Goal: Task Accomplishment & Management: Use online tool/utility

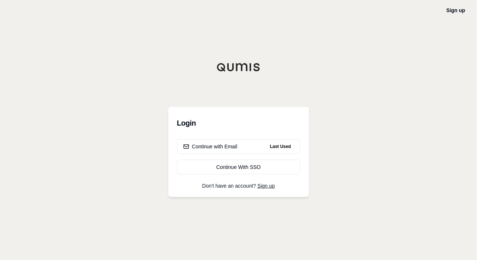
click at [219, 148] on div "Continue with Email" at bounding box center [211, 146] width 54 height 7
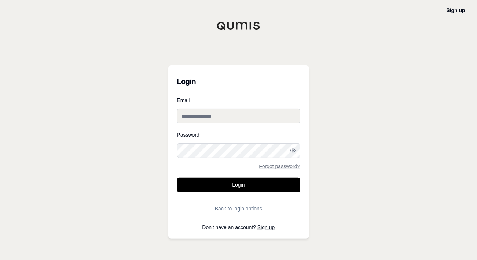
type input "**********"
click at [240, 186] on button "Login" at bounding box center [238, 185] width 123 height 15
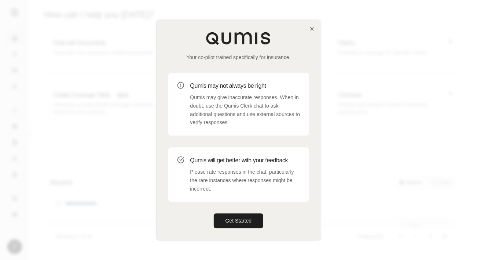
click at [237, 224] on button "Get Started" at bounding box center [239, 221] width 50 height 15
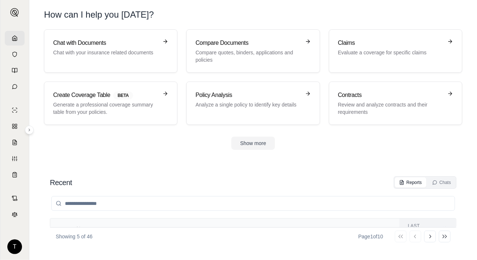
click at [393, 53] on p "Evaluate a coverage for specific claims" at bounding box center [390, 52] width 105 height 7
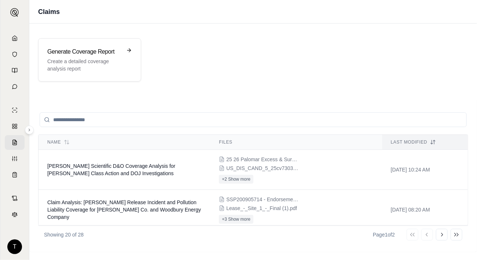
click at [82, 62] on p "Create a detailed coverage analysis report" at bounding box center [84, 65] width 75 height 15
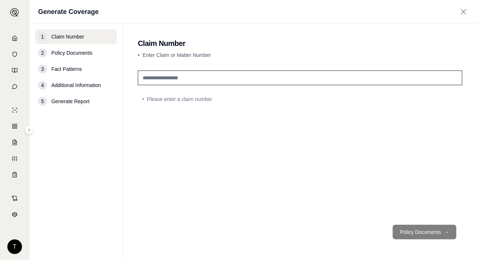
click at [149, 76] on input "text" at bounding box center [300, 77] width 325 height 15
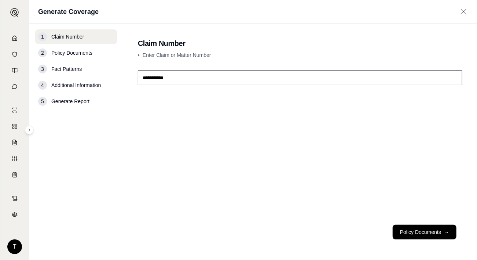
type input "**********"
click at [417, 229] on button "Policy Documents →" at bounding box center [425, 232] width 64 height 15
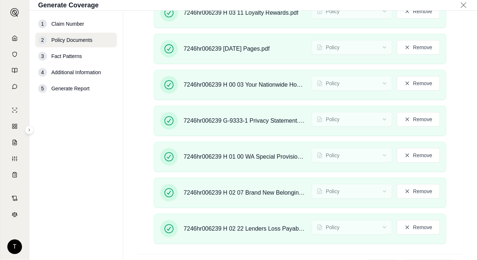
scroll to position [373, 0]
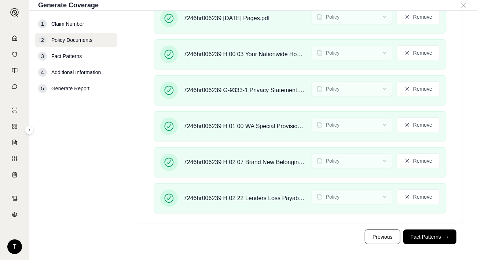
click at [421, 233] on button "Fact Patterns →" at bounding box center [430, 236] width 53 height 15
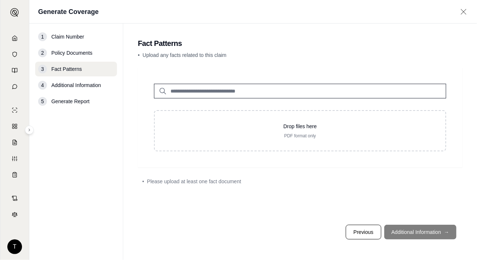
click at [68, 54] on span "Policy Documents" at bounding box center [71, 52] width 41 height 7
click at [356, 232] on button "Previous" at bounding box center [363, 232] width 35 height 15
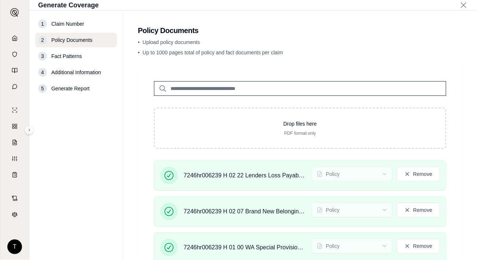
click at [419, 173] on button "Remove" at bounding box center [418, 174] width 43 height 15
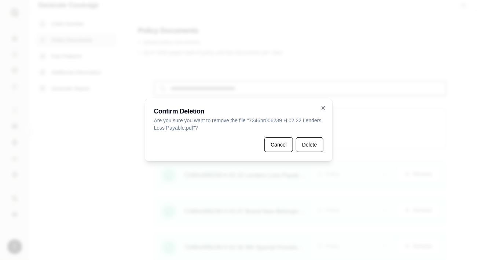
click at [302, 144] on button "Delete" at bounding box center [309, 144] width 27 height 15
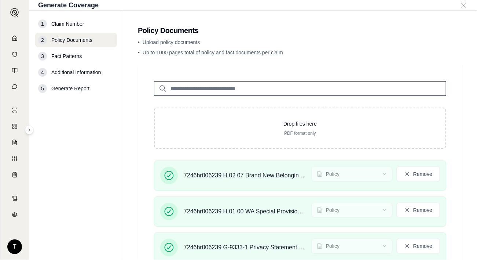
click at [410, 173] on button "Remove" at bounding box center [418, 174] width 43 height 15
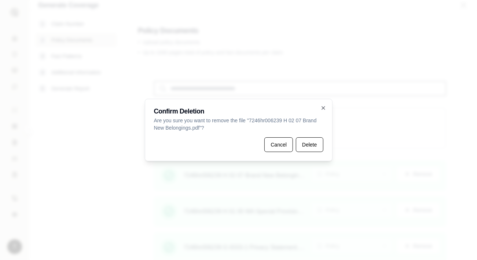
click at [302, 144] on button "Delete" at bounding box center [309, 144] width 27 height 15
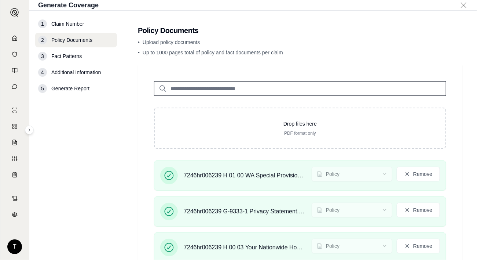
click at [410, 171] on button "Remove" at bounding box center [418, 174] width 43 height 15
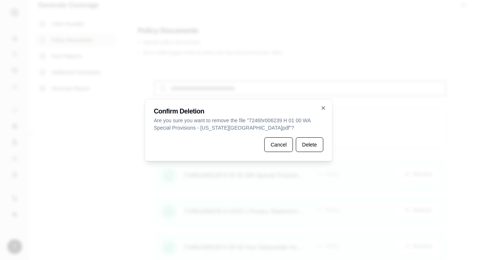
click at [307, 146] on button "Delete" at bounding box center [309, 144] width 27 height 15
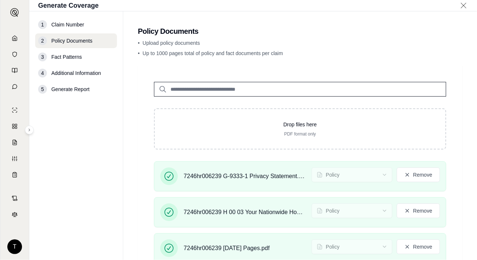
click at [418, 176] on button "Remove" at bounding box center [418, 174] width 43 height 15
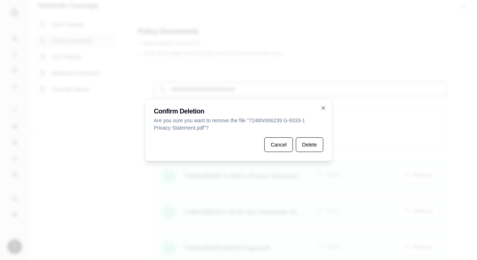
click at [308, 143] on button "Delete" at bounding box center [309, 144] width 27 height 15
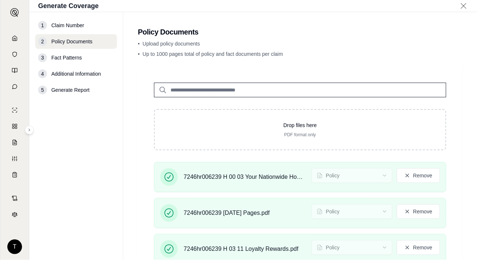
click at [420, 176] on button "Remove" at bounding box center [418, 175] width 43 height 15
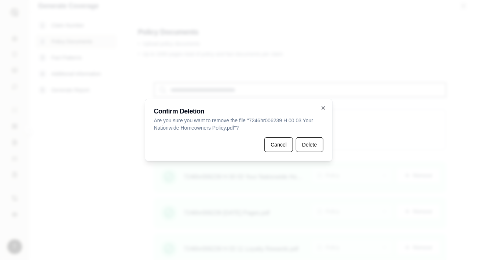
click at [313, 144] on button "Delete" at bounding box center [309, 144] width 27 height 15
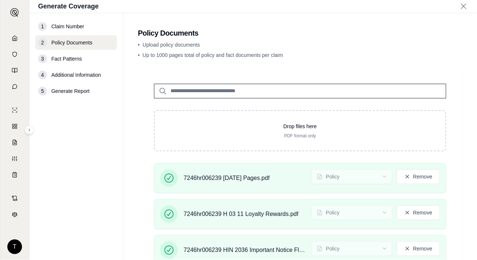
click at [417, 176] on button "Remove" at bounding box center [418, 176] width 43 height 15
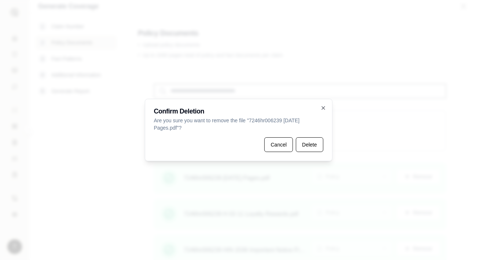
drag, startPoint x: 314, startPoint y: 146, endPoint x: 320, endPoint y: 147, distance: 6.0
click at [314, 146] on button "Delete" at bounding box center [309, 144] width 27 height 15
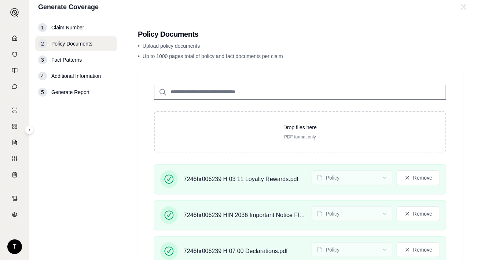
click at [423, 177] on button "Remove" at bounding box center [418, 177] width 43 height 15
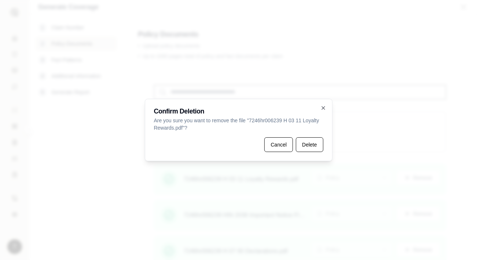
click at [310, 144] on button "Delete" at bounding box center [309, 144] width 27 height 15
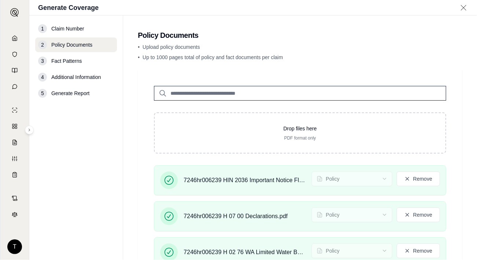
click at [418, 177] on button "Remove" at bounding box center [418, 178] width 43 height 15
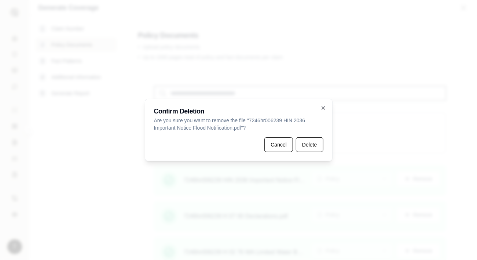
click at [314, 149] on button "Delete" at bounding box center [309, 144] width 27 height 15
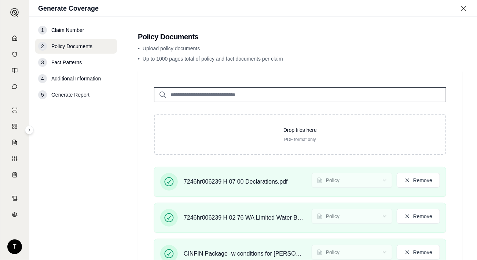
click at [422, 181] on button "Remove" at bounding box center [418, 180] width 43 height 15
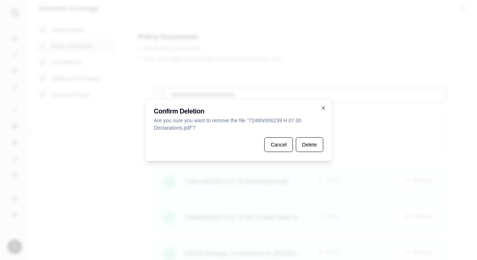
click at [313, 146] on button "Delete" at bounding box center [309, 144] width 27 height 15
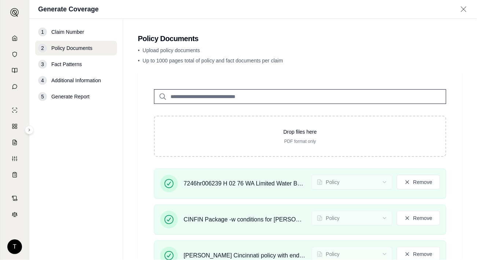
click at [414, 181] on button "Remove" at bounding box center [418, 182] width 43 height 15
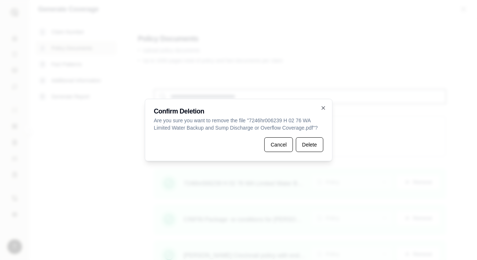
click at [319, 144] on button "Delete" at bounding box center [309, 144] width 27 height 15
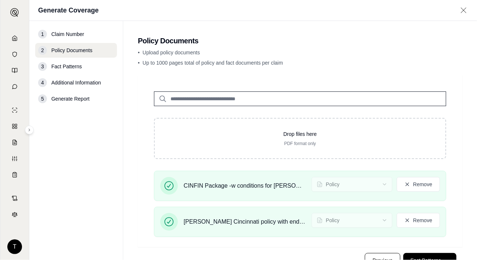
click at [417, 183] on button "Remove" at bounding box center [418, 184] width 43 height 15
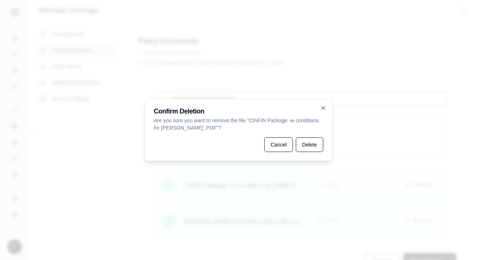
click at [312, 145] on button "Delete" at bounding box center [309, 144] width 27 height 15
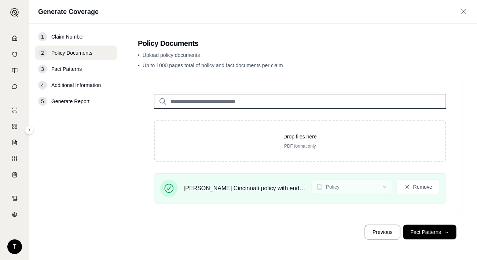
click at [420, 187] on button "Remove" at bounding box center [418, 186] width 43 height 15
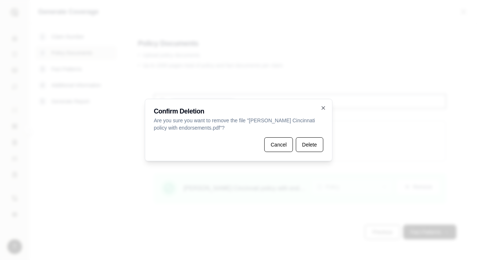
click at [310, 143] on button "Delete" at bounding box center [309, 144] width 27 height 15
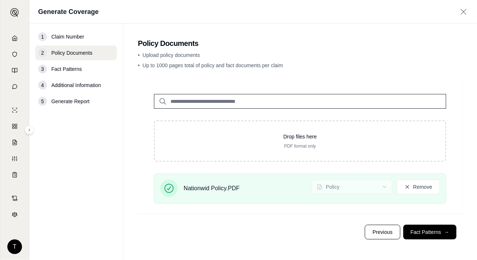
click at [431, 234] on button "Fact Patterns →" at bounding box center [430, 232] width 53 height 15
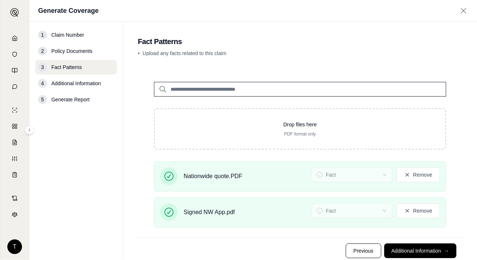
click at [404, 252] on button "Additional Information →" at bounding box center [421, 250] width 72 height 15
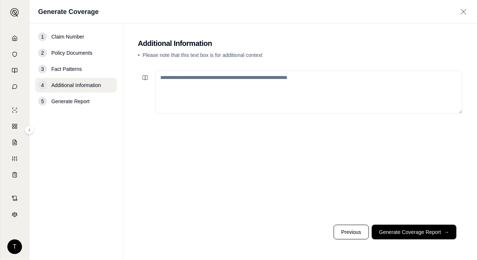
click at [409, 234] on button "Generate Coverage Report →" at bounding box center [414, 232] width 85 height 15
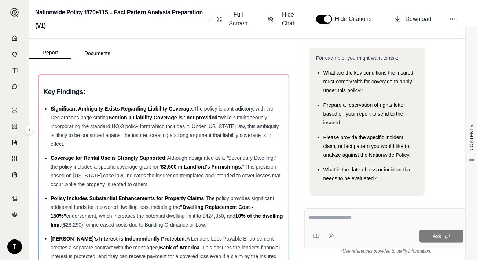
click at [413, 19] on span "Download" at bounding box center [419, 19] width 26 height 9
click at [457, 18] on icon at bounding box center [453, 18] width 7 height 7
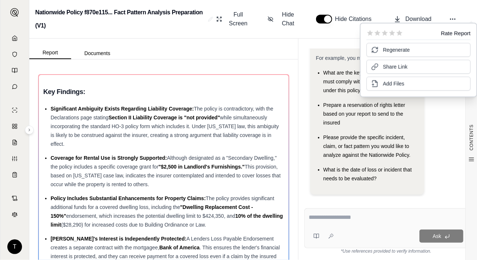
click at [398, 82] on span "Add Files" at bounding box center [394, 83] width 21 height 7
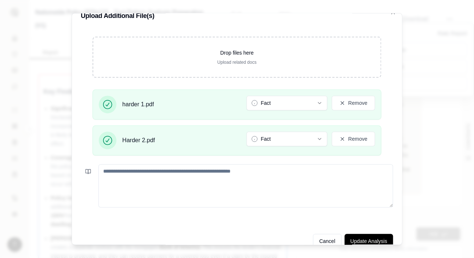
scroll to position [21, 0]
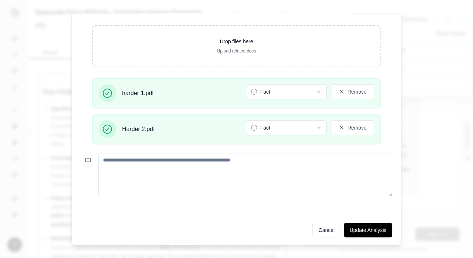
click at [354, 228] on button "Update Analysis" at bounding box center [368, 229] width 48 height 15
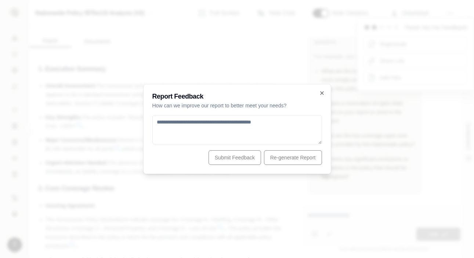
drag, startPoint x: 268, startPoint y: 35, endPoint x: 298, endPoint y: 47, distance: 32.6
click at [268, 35] on div at bounding box center [237, 129] width 474 height 258
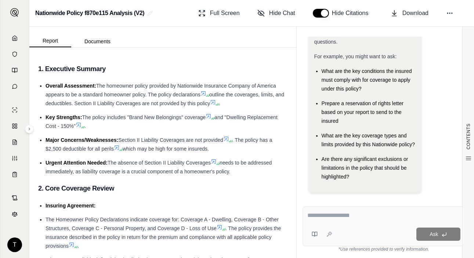
click at [413, 221] on div at bounding box center [384, 216] width 154 height 11
click at [418, 9] on span "Download" at bounding box center [415, 13] width 26 height 9
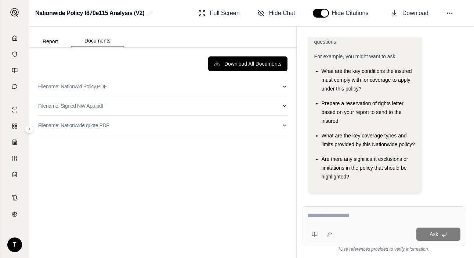
click at [102, 42] on button "Documents" at bounding box center [97, 41] width 52 height 12
click at [63, 85] on p "Filename: Nationwid Policy.PDF" at bounding box center [72, 86] width 69 height 7
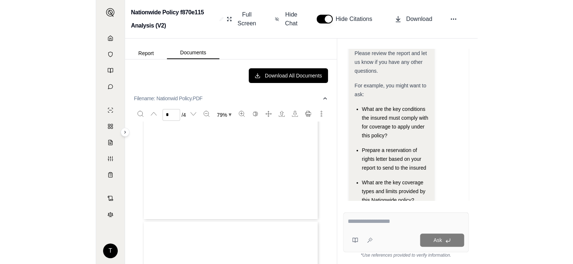
scroll to position [448, 0]
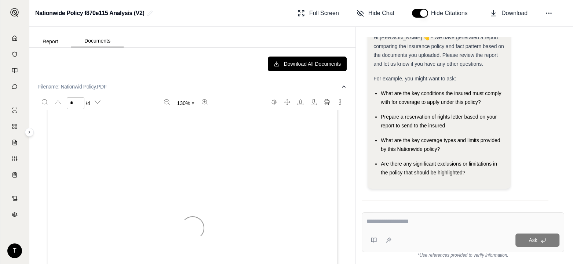
type input "*"
click at [50, 39] on button "Report" at bounding box center [50, 42] width 42 height 12
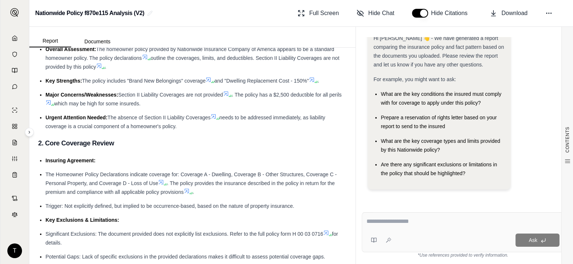
scroll to position [0, 0]
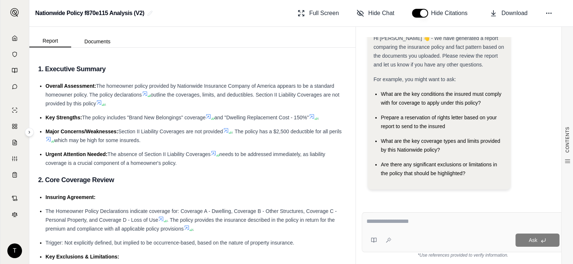
click at [94, 42] on button "Documents" at bounding box center [97, 42] width 52 height 12
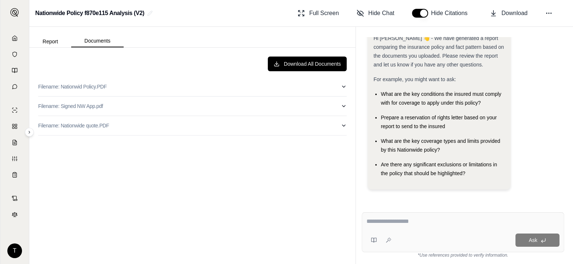
click at [344, 87] on icon "button" at bounding box center [343, 86] width 3 height 1
click at [51, 43] on button "Report" at bounding box center [50, 42] width 42 height 12
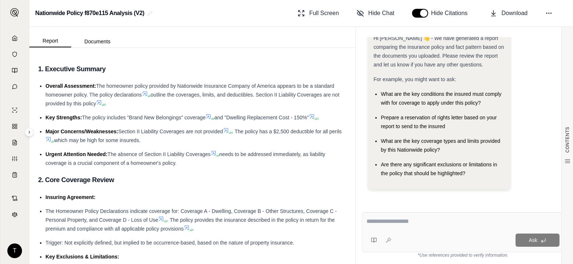
click at [14, 41] on icon at bounding box center [15, 38] width 6 height 6
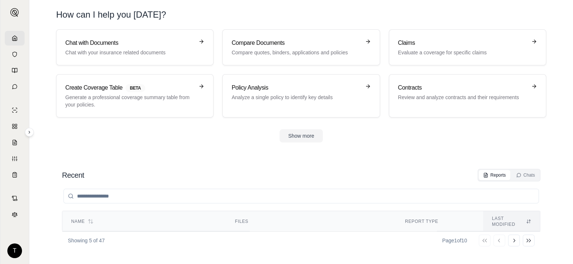
scroll to position [14, 0]
click at [127, 235] on span "Nationwide Policy f870e115 Analysis" at bounding box center [113, 238] width 84 height 6
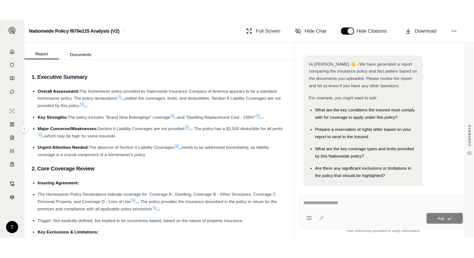
scroll to position [15, 0]
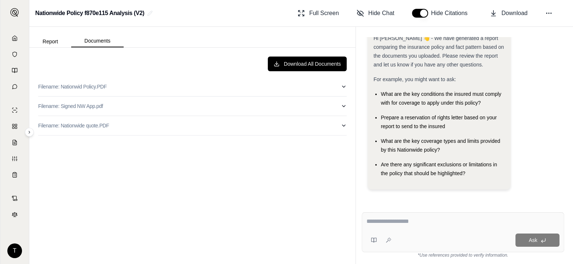
click at [93, 36] on button "Documents" at bounding box center [97, 41] width 52 height 12
drag, startPoint x: 66, startPoint y: 84, endPoint x: 317, endPoint y: 177, distance: 266.7
click at [317, 181] on div "Download All Documents Filename: Nationwid Policy.PDF Filename: Signed NW App.p…" at bounding box center [192, 156] width 320 height 210
click at [345, 105] on icon "button" at bounding box center [343, 105] width 3 height 1
click at [337, 120] on icon "More actions" at bounding box center [340, 122] width 6 height 6
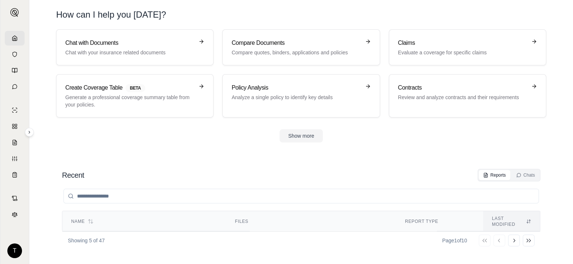
click at [419, 46] on h3 "Claims" at bounding box center [462, 43] width 129 height 9
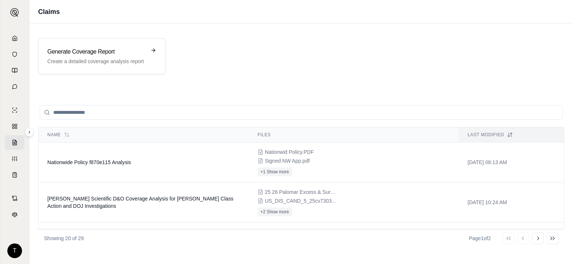
click at [67, 111] on input "search" at bounding box center [301, 112] width 523 height 15
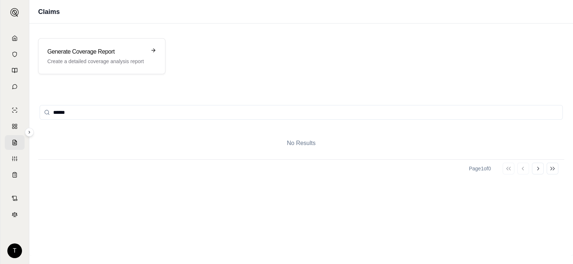
type input "******"
click at [115, 61] on p "Create a detailed coverage analysis report" at bounding box center [96, 61] width 99 height 7
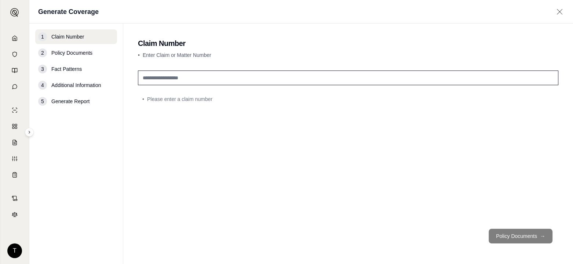
click at [152, 79] on input "text" at bounding box center [348, 77] width 421 height 15
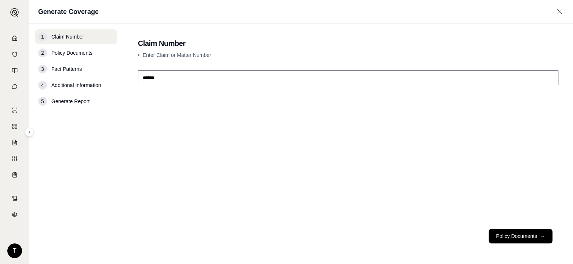
type input "**********"
click at [477, 237] on button "Policy Documents →" at bounding box center [521, 236] width 64 height 15
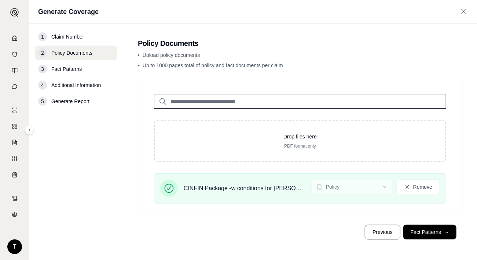
click at [424, 187] on button "Remove" at bounding box center [418, 186] width 43 height 15
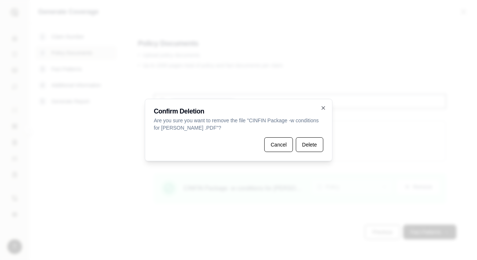
click at [288, 146] on button "Cancel" at bounding box center [279, 144] width 29 height 15
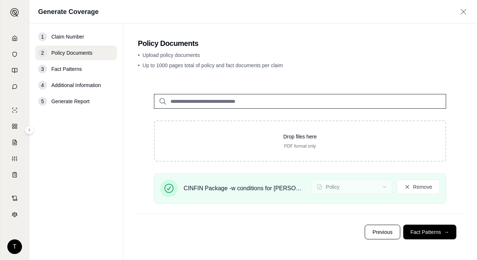
click at [423, 184] on button "Remove" at bounding box center [418, 186] width 43 height 15
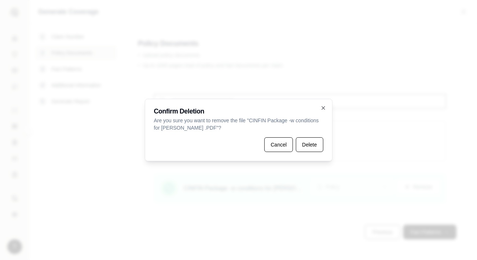
click at [312, 145] on button "Delete" at bounding box center [309, 144] width 27 height 15
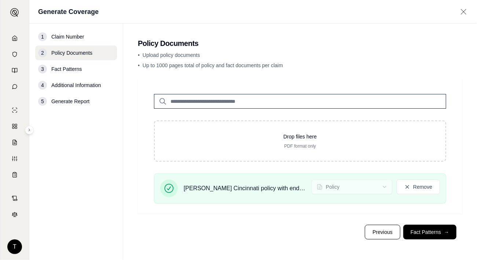
click at [431, 235] on button "Fact Patterns →" at bounding box center [430, 232] width 53 height 15
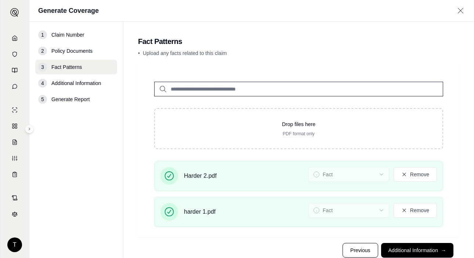
click at [401, 251] on button "Additional Information →" at bounding box center [417, 250] width 72 height 15
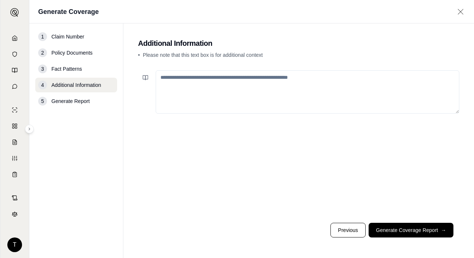
click at [174, 79] on textarea at bounding box center [308, 91] width 304 height 43
click at [392, 232] on button "Generate Coverage Report →" at bounding box center [410, 230] width 85 height 15
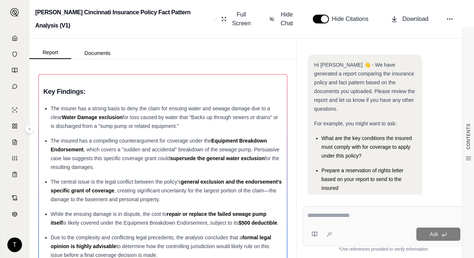
scroll to position [76, 0]
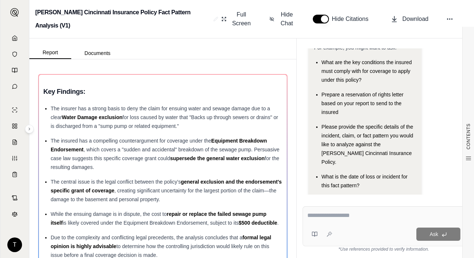
click at [416, 18] on span "Download" at bounding box center [415, 19] width 26 height 9
